Goal: Task Accomplishment & Management: Manage account settings

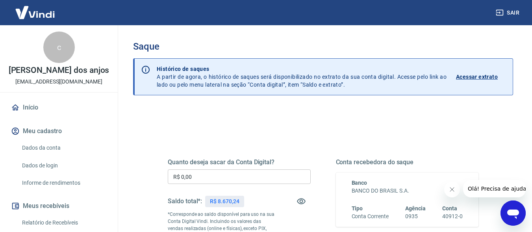
click at [204, 179] on input "R$ 0,00" at bounding box center [239, 176] width 143 height 15
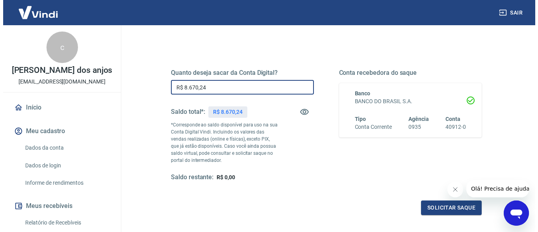
scroll to position [158, 0]
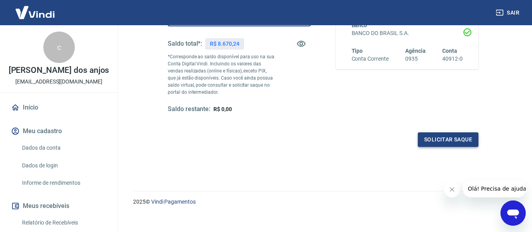
type input "R$ 8.670,24"
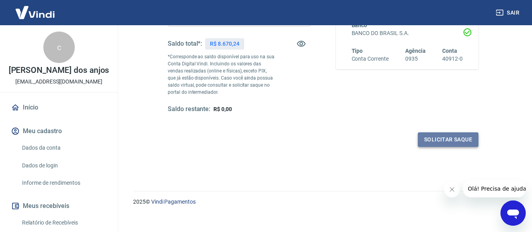
click at [437, 137] on button "Solicitar saque" at bounding box center [448, 139] width 61 height 15
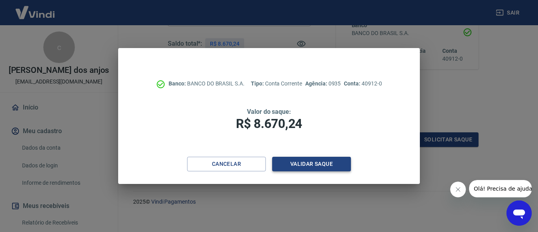
click at [324, 162] on button "Validar saque" at bounding box center [311, 164] width 79 height 15
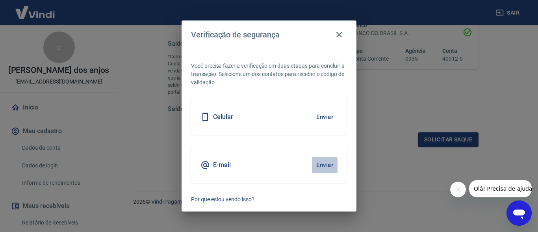
click at [328, 161] on button "Enviar" at bounding box center [325, 165] width 26 height 17
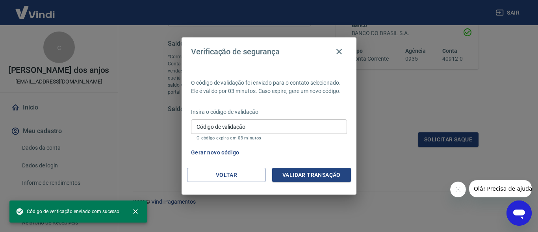
click at [256, 128] on input "Código de validação" at bounding box center [269, 126] width 156 height 15
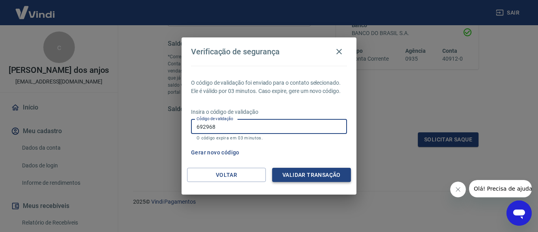
type input "692968"
click at [298, 172] on button "Validar transação" at bounding box center [311, 175] width 79 height 15
